Goal: Communication & Community: Answer question/provide support

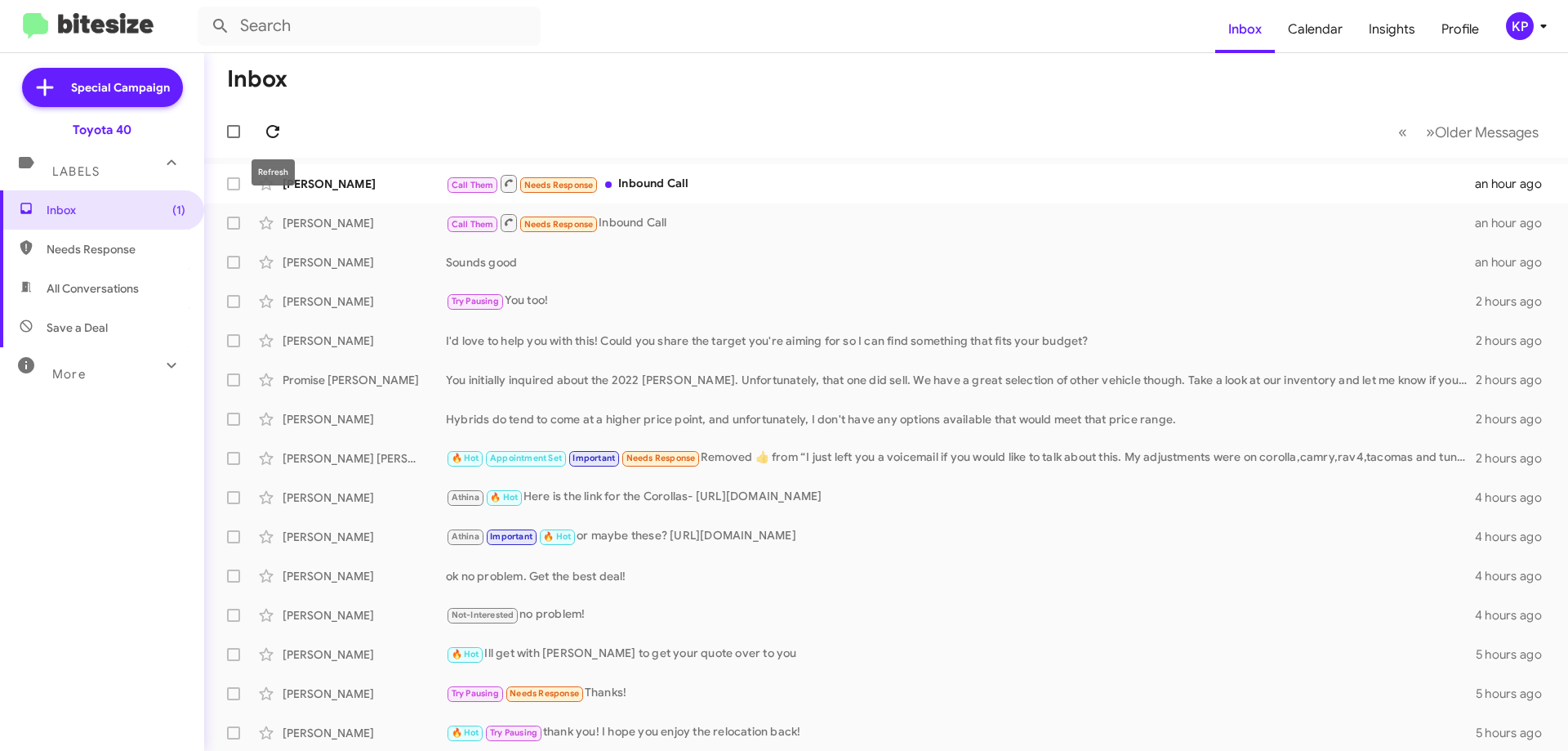
click at [278, 135] on icon at bounding box center [272, 131] width 19 height 19
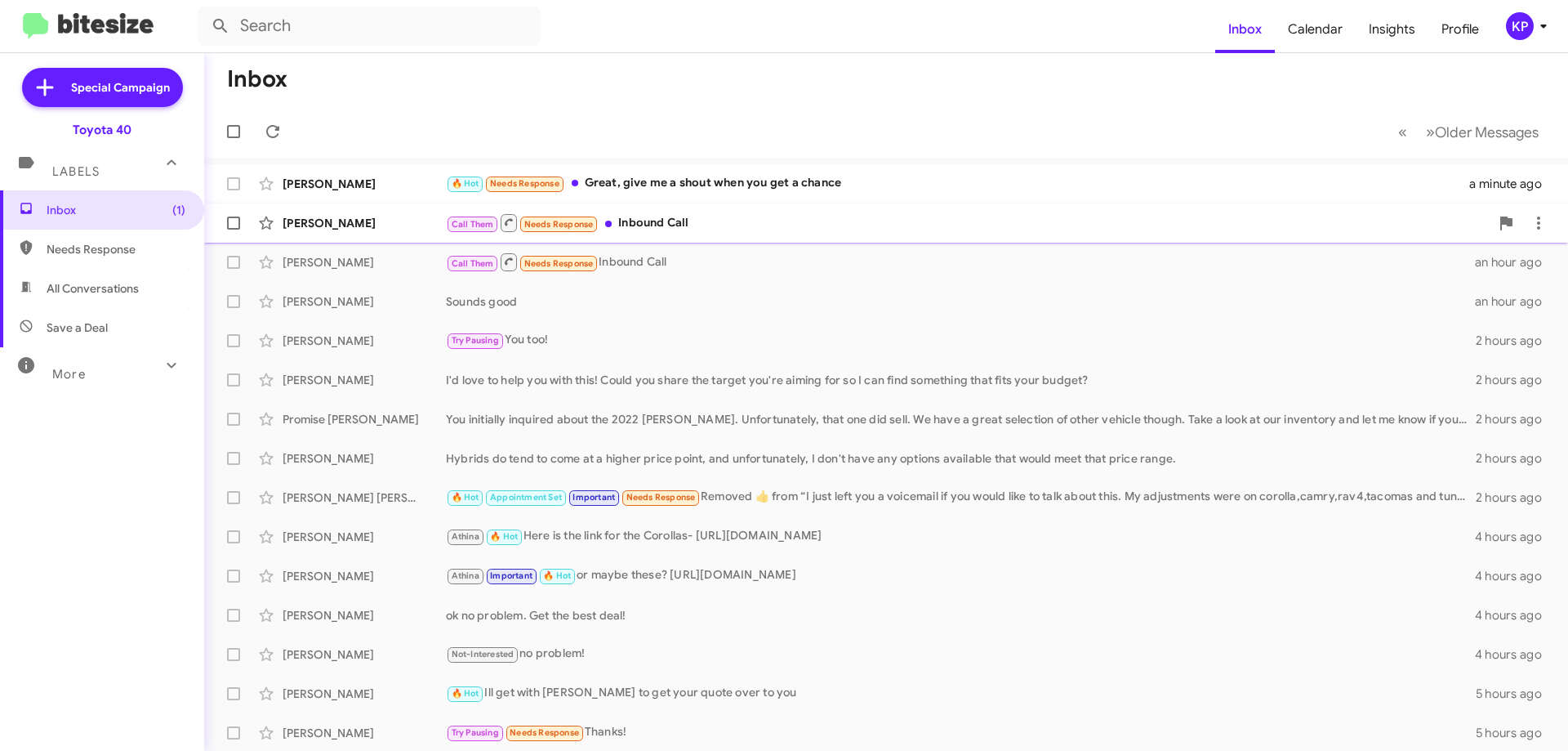
click at [411, 228] on div "[PERSON_NAME]" at bounding box center [364, 222] width 163 height 16
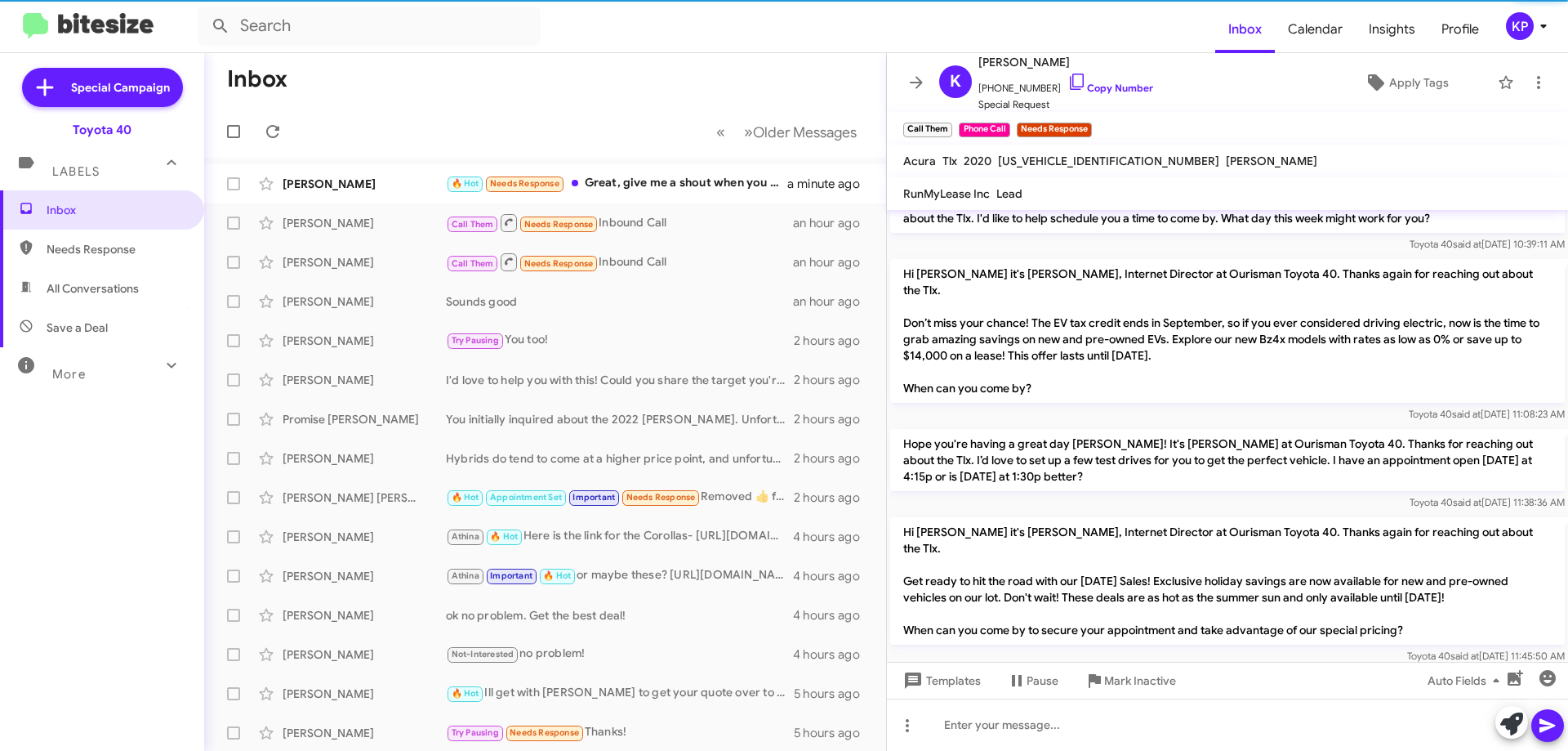
scroll to position [191, 0]
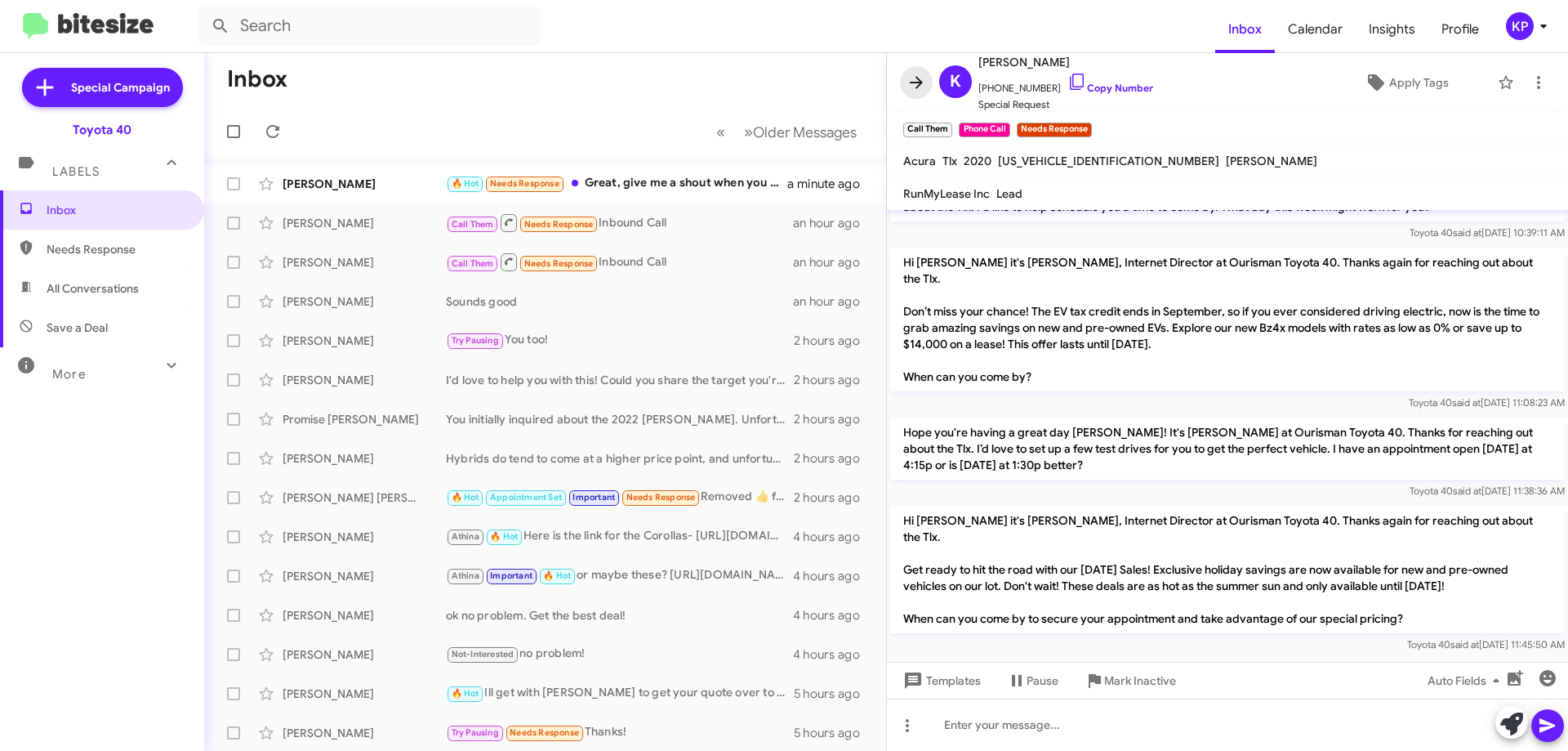
click at [921, 77] on icon at bounding box center [916, 82] width 19 height 19
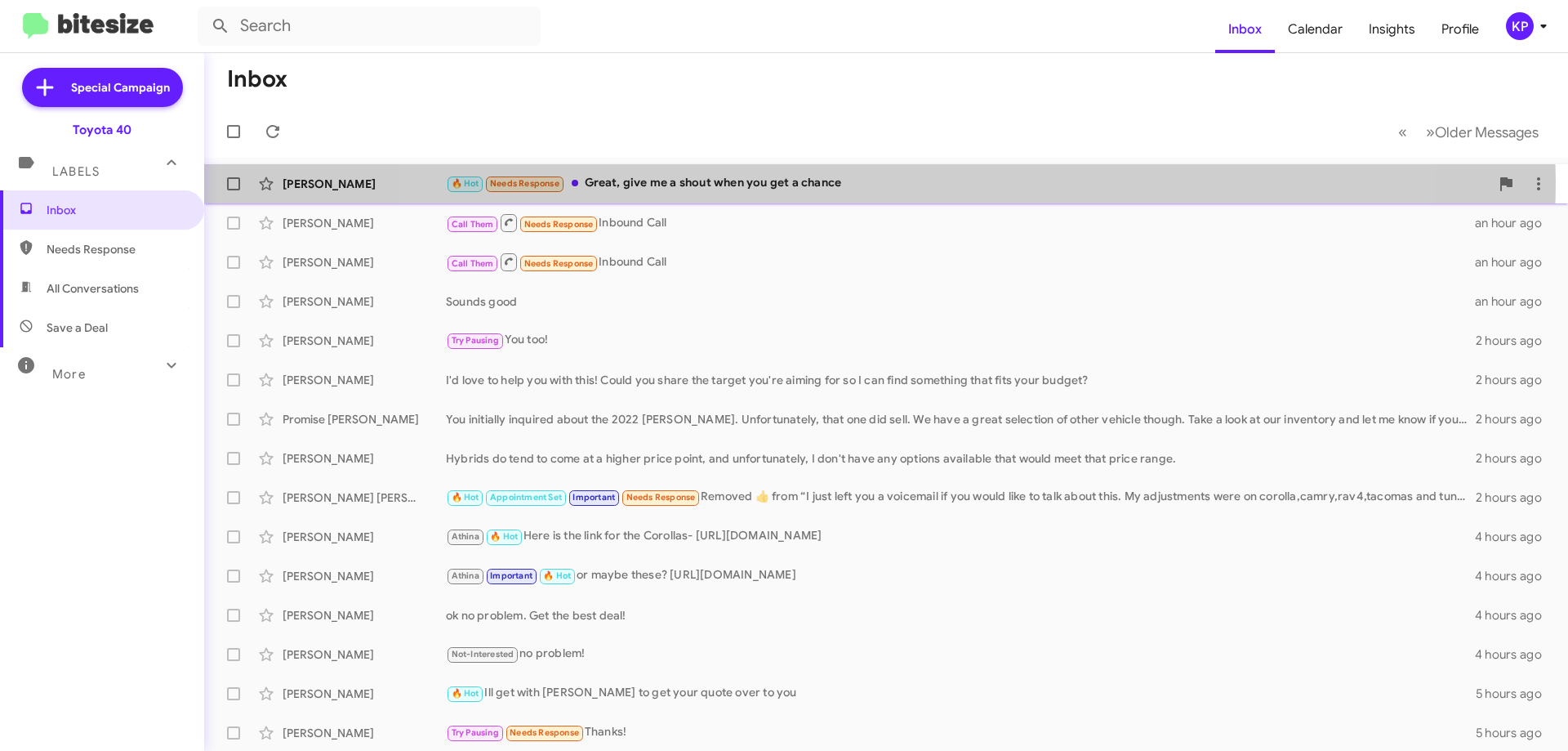
click at [874, 181] on div "🔥 Hot Needs Response Great, give me a shout when you get a chance" at bounding box center [968, 183] width 1044 height 19
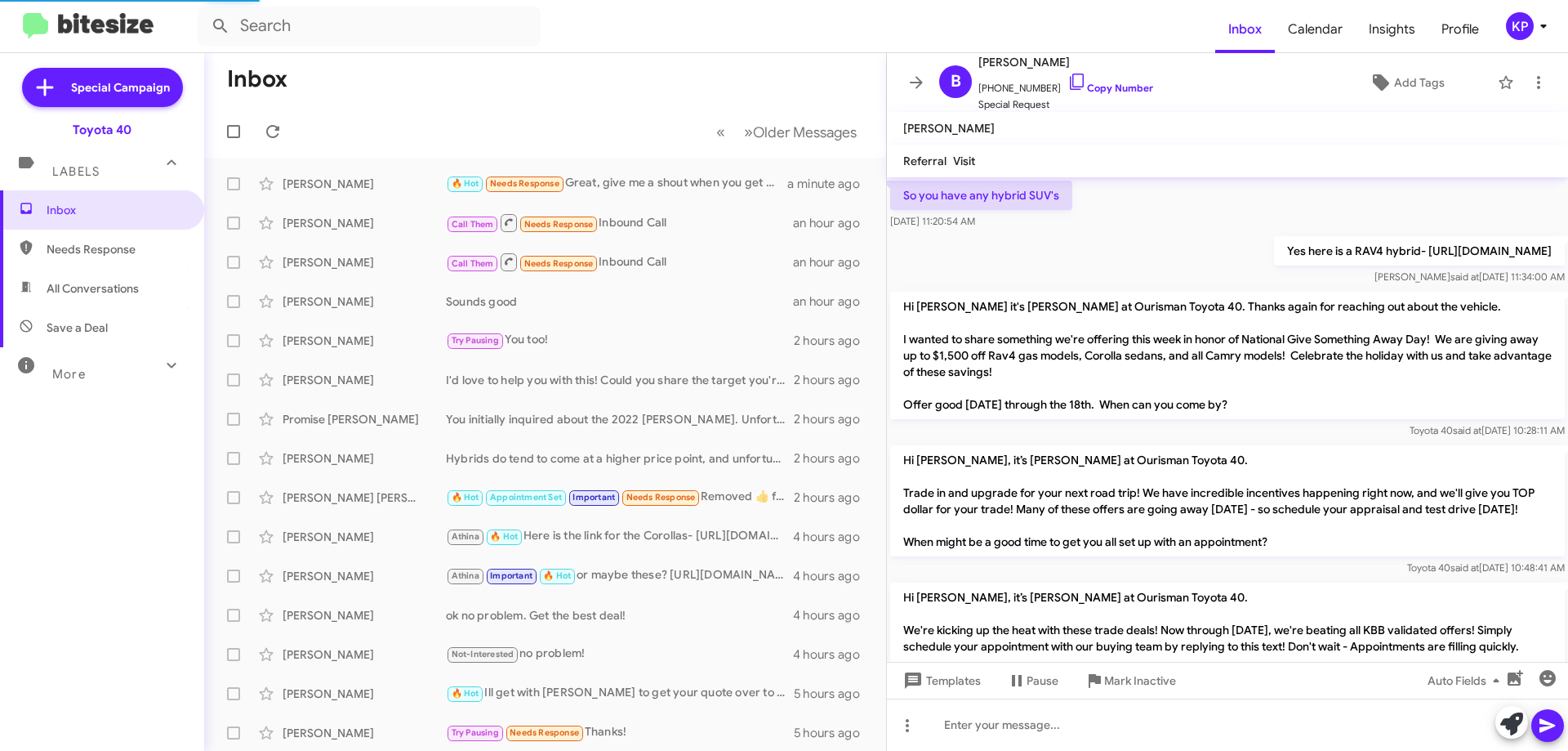
scroll to position [1460, 0]
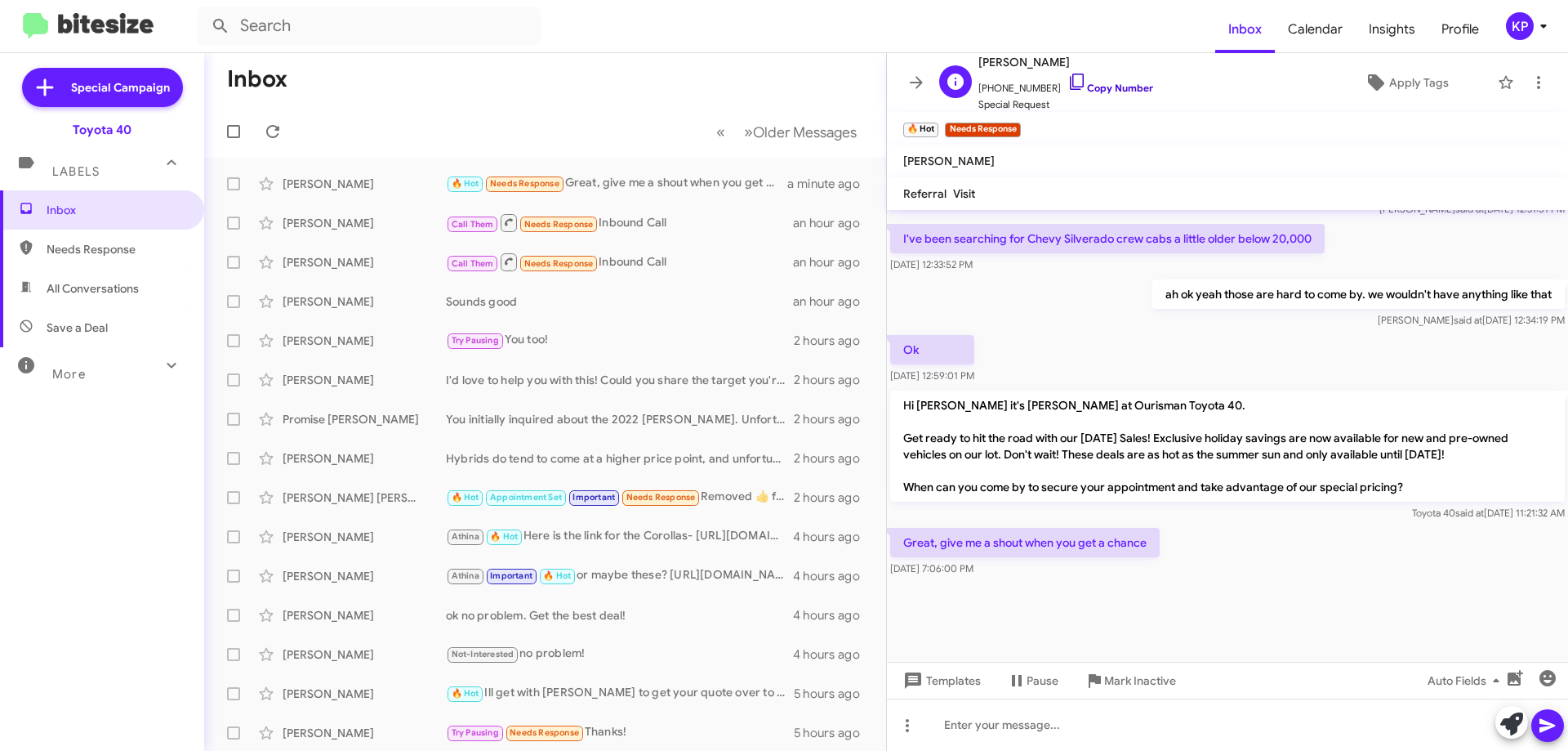
click at [1096, 83] on link "Copy Number" at bounding box center [1111, 87] width 86 height 13
click at [1102, 89] on link "Copy Number" at bounding box center [1111, 87] width 86 height 13
click at [1108, 87] on link "Copy Number" at bounding box center [1111, 87] width 86 height 13
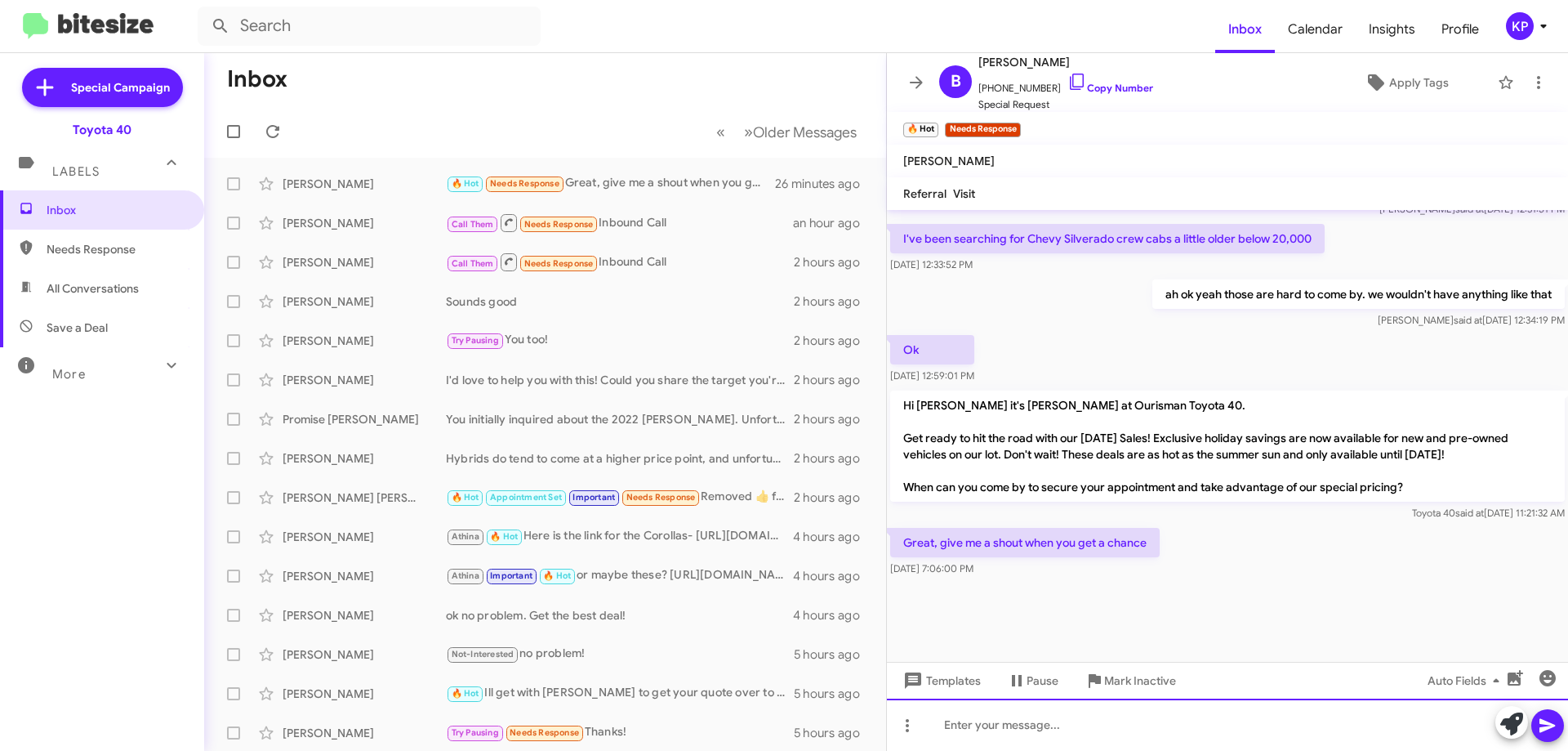
click at [1080, 729] on div at bounding box center [1227, 725] width 681 height 52
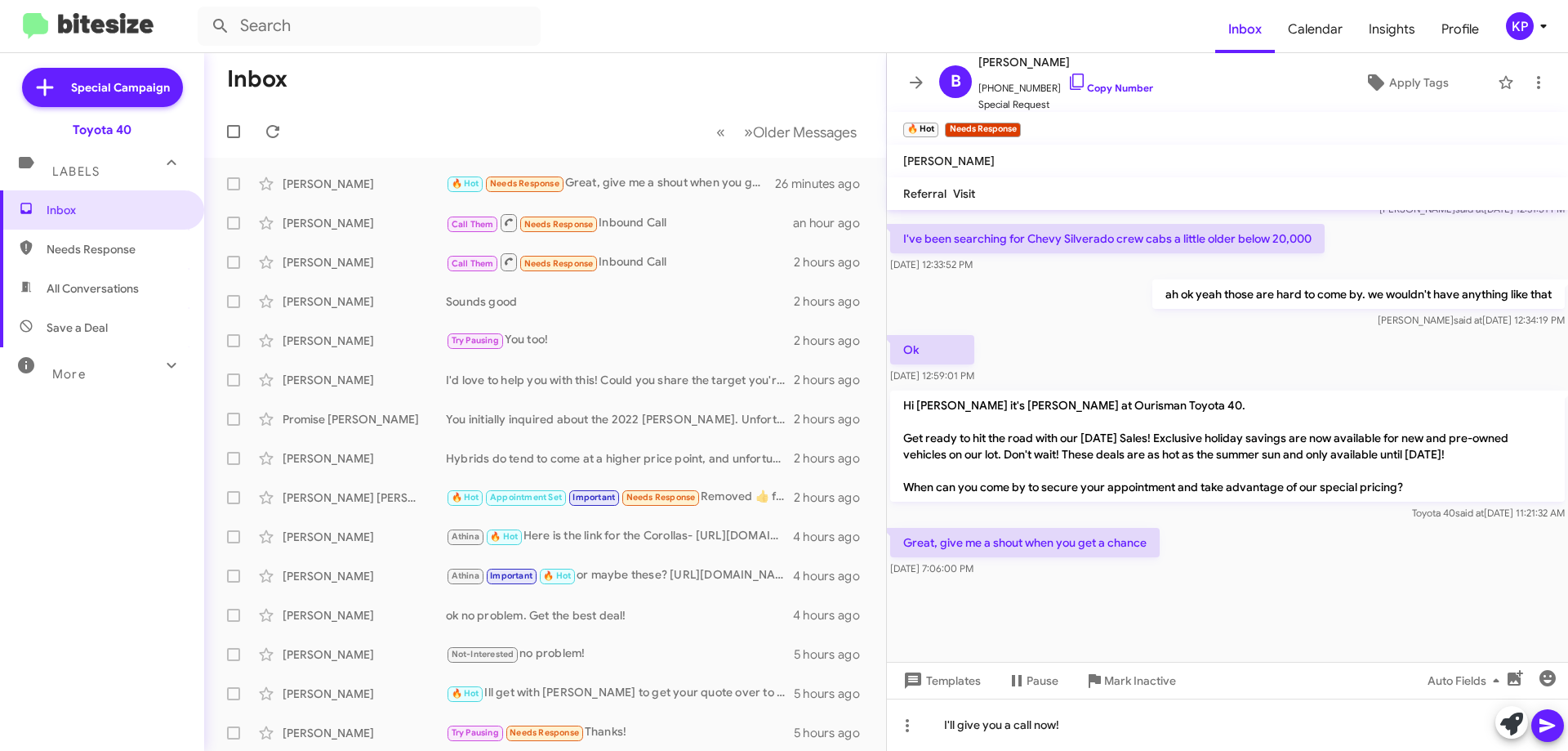
click at [1544, 722] on icon at bounding box center [1547, 726] width 15 height 14
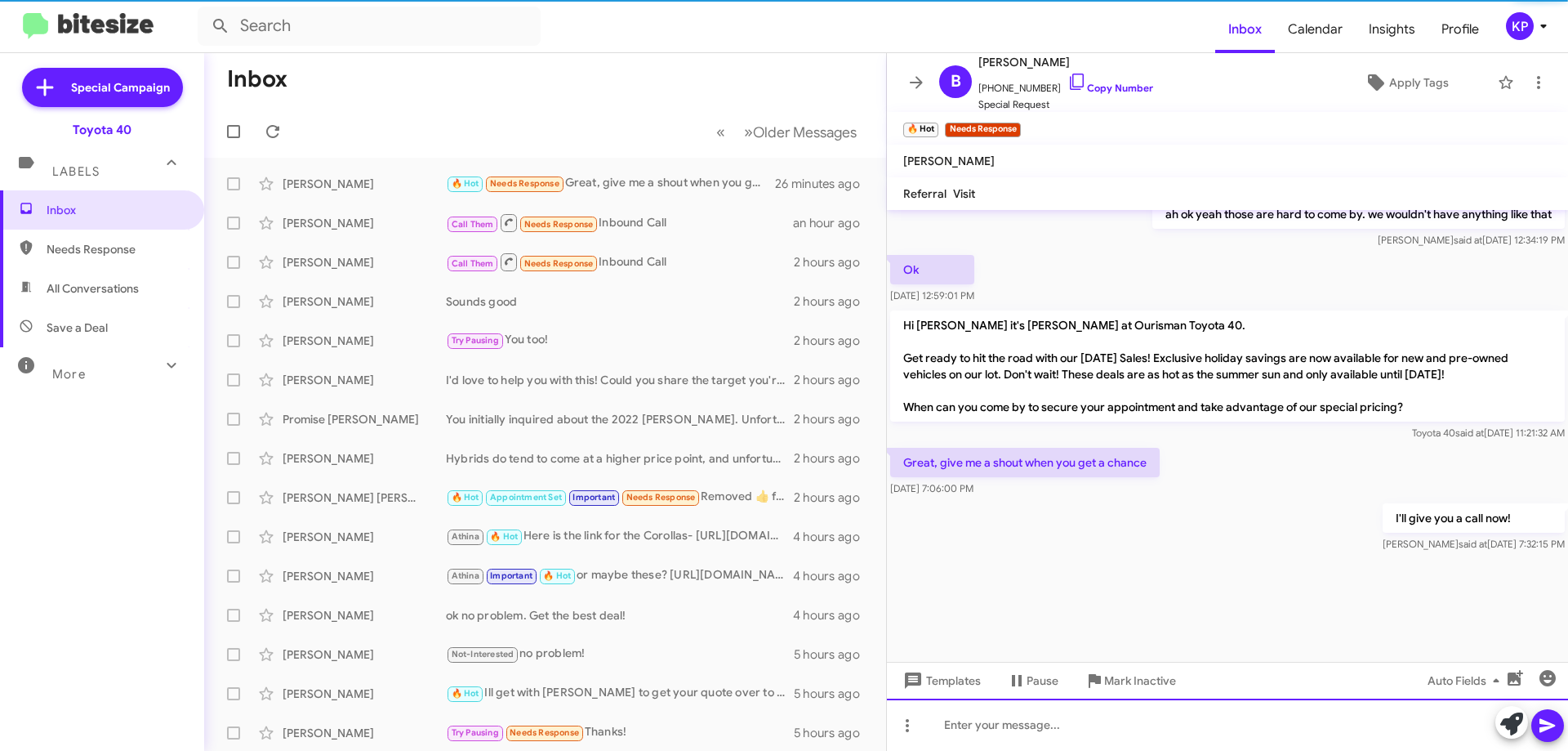
scroll to position [2487, 0]
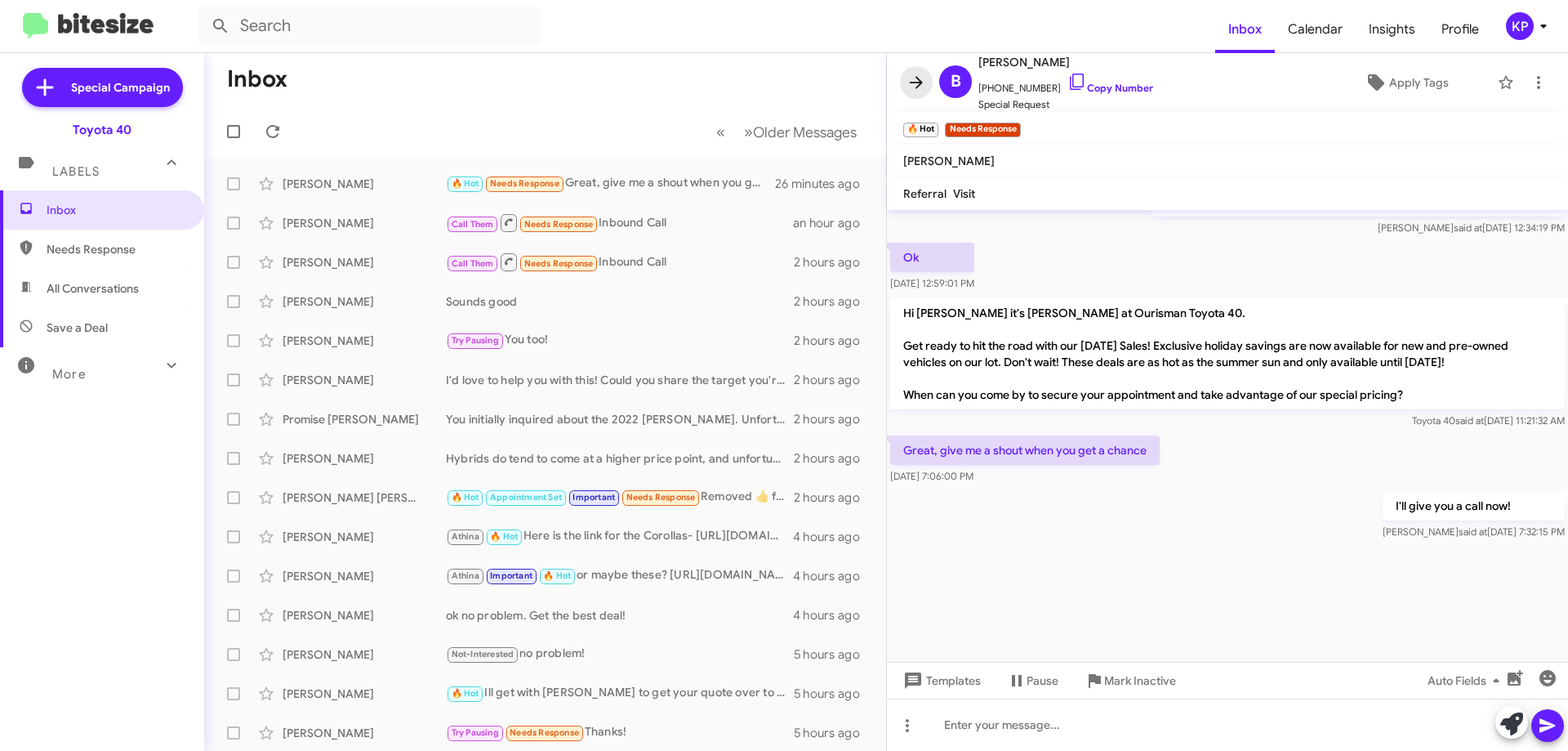
click at [921, 78] on icon at bounding box center [916, 82] width 19 height 19
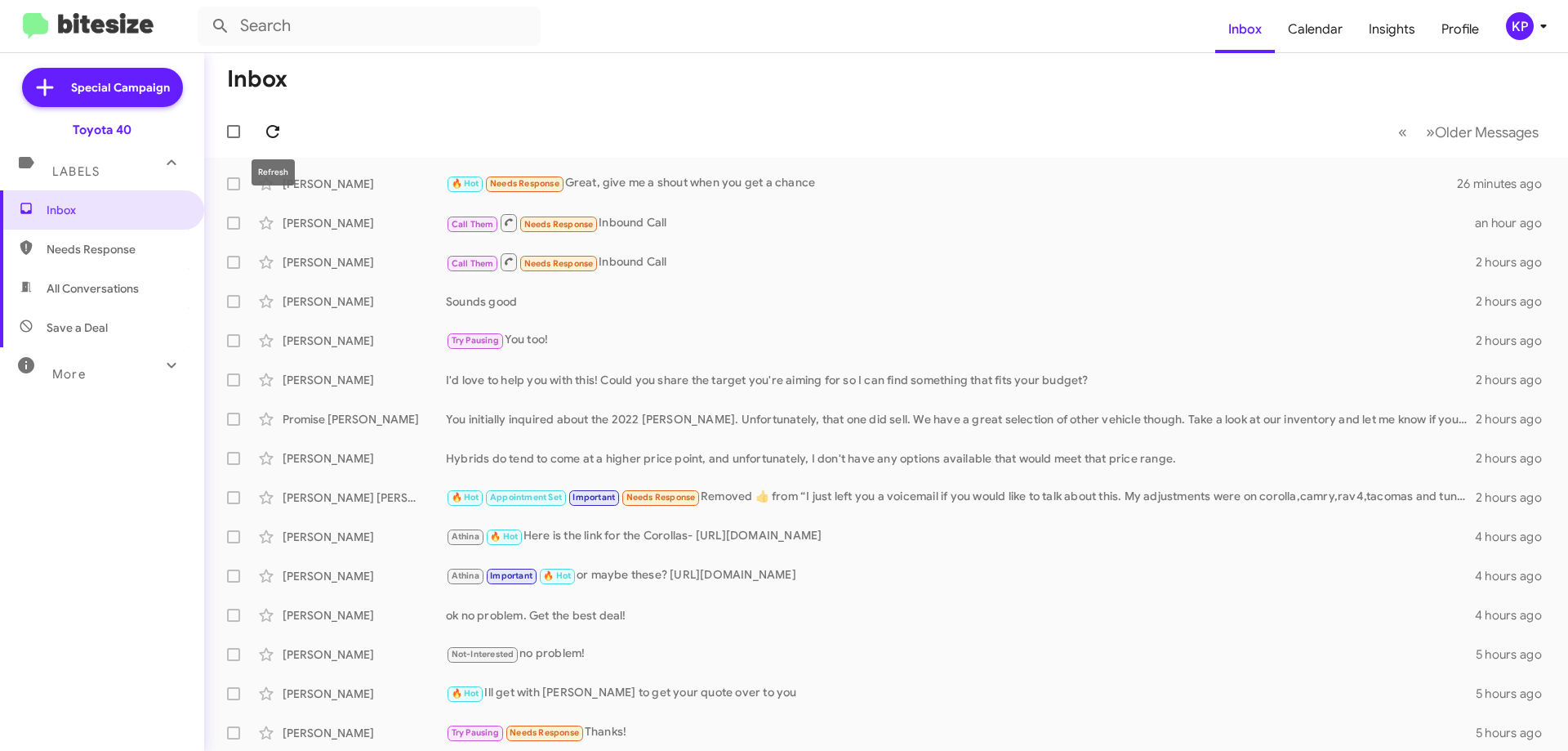
click at [272, 145] on button at bounding box center [272, 131] width 33 height 33
click at [657, 176] on div "🔥 Hot I'll give you a call now!" at bounding box center [968, 183] width 1044 height 19
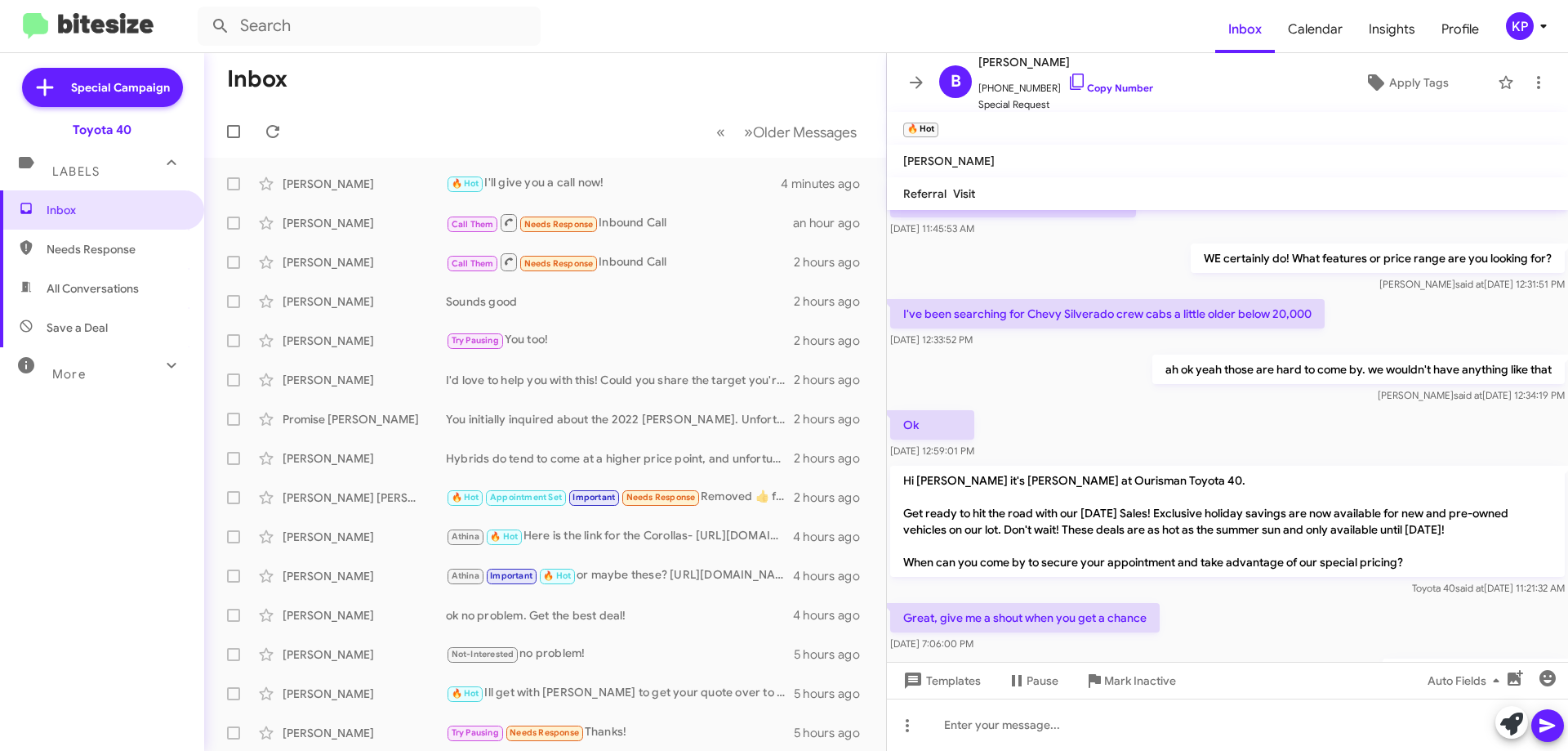
scroll to position [1493, 0]
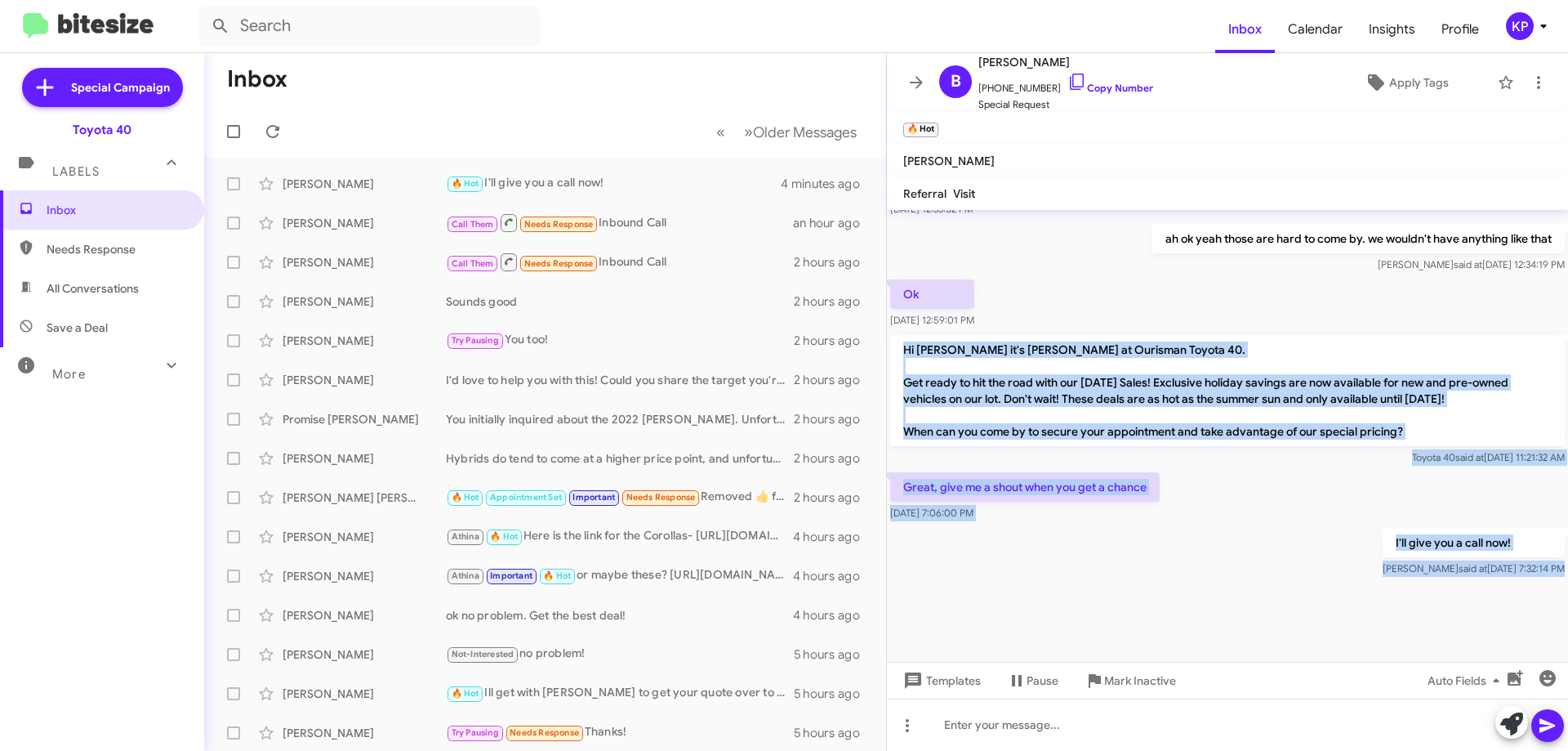
drag, startPoint x: 901, startPoint y: 346, endPoint x: 1336, endPoint y: 604, distance: 505.8
click at [1336, 604] on cdk-virtual-scroll-viewport "Yes here is a RAV4 hybrid- [URL][DOMAIN_NAME] [PERSON_NAME] said at [DATE] 11:3…" at bounding box center [1227, 436] width 681 height 452
copy div "Hi [PERSON_NAME] it's [PERSON_NAME] at Ourisman Toyota 40. Get ready to hit the…"
click at [913, 77] on icon at bounding box center [916, 82] width 19 height 19
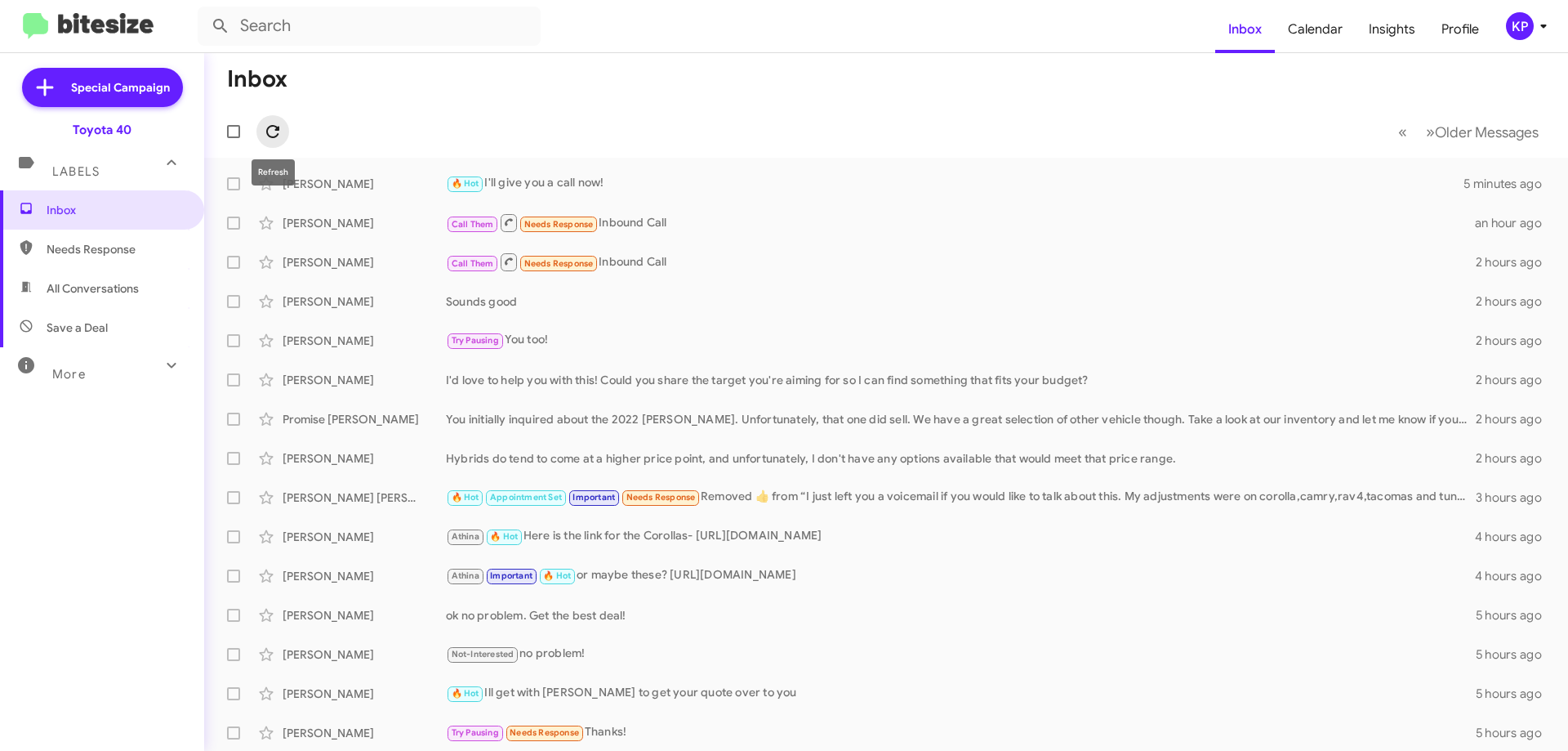
click at [275, 133] on icon at bounding box center [272, 131] width 19 height 19
click at [269, 137] on icon at bounding box center [272, 131] width 19 height 19
